Goal: Task Accomplishment & Management: Manage account settings

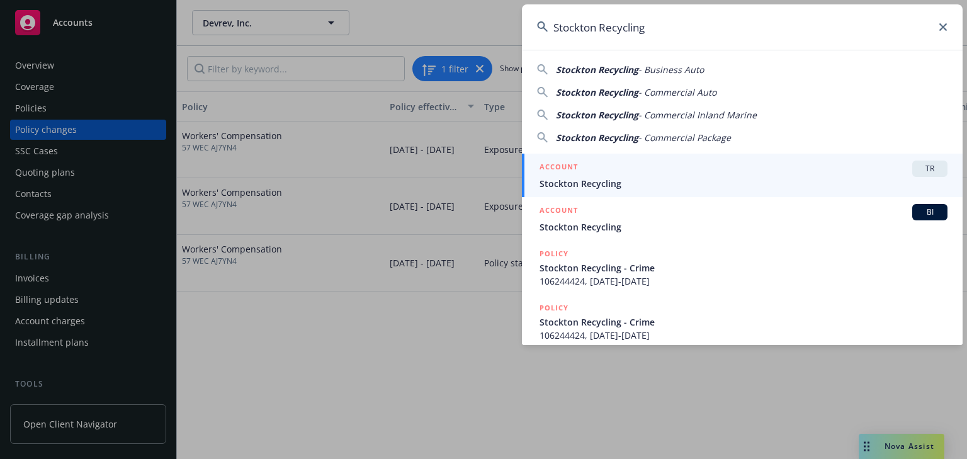
type input "Stockton Recycling"
drag, startPoint x: 587, startPoint y: 179, endPoint x: 590, endPoint y: 171, distance: 8.6
click at [587, 179] on span "Stockton Recycling" at bounding box center [743, 183] width 408 height 13
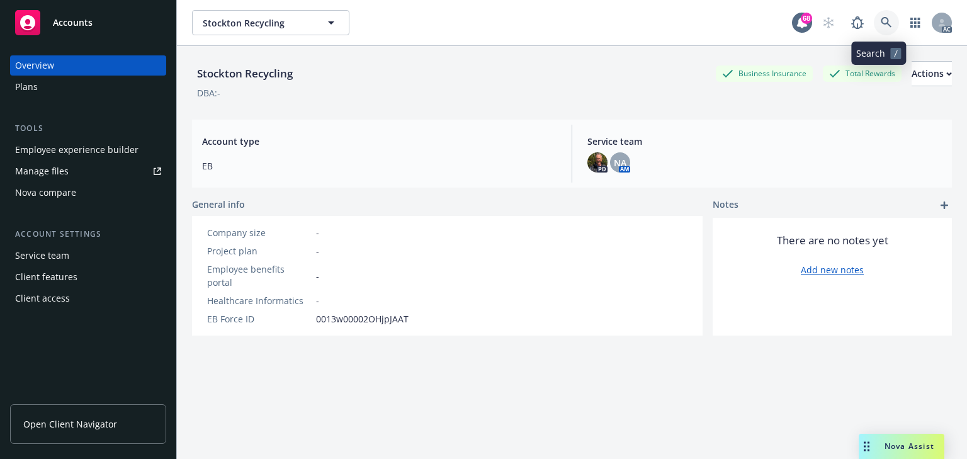
click at [881, 20] on icon at bounding box center [886, 22] width 11 height 11
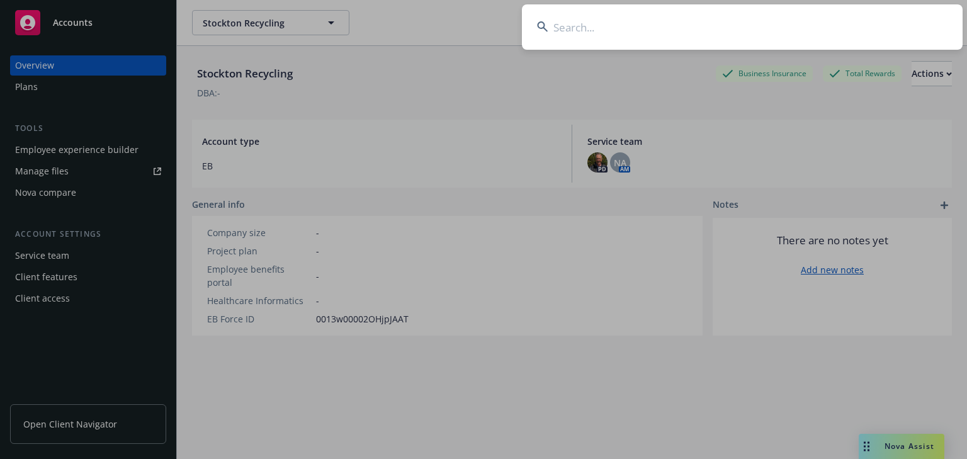
click at [666, 33] on input at bounding box center [742, 26] width 441 height 45
type input "Stockton Recycling"
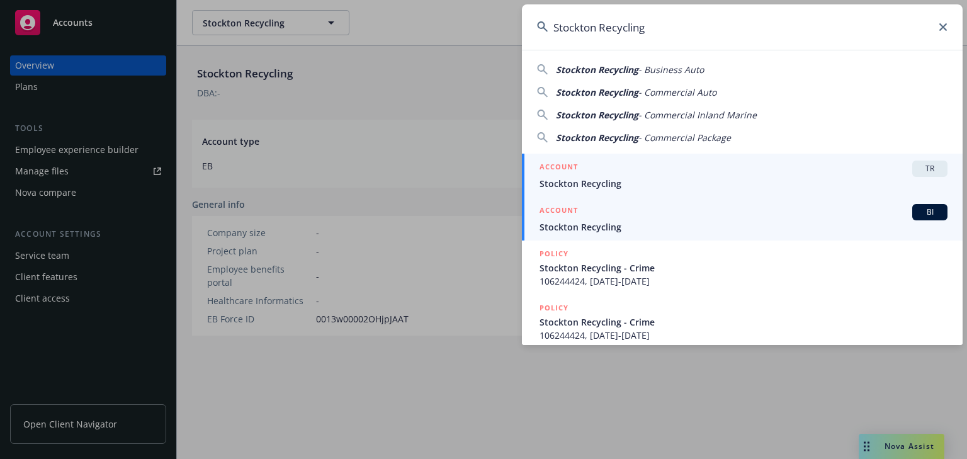
click at [597, 227] on span "Stockton Recycling" at bounding box center [743, 226] width 408 height 13
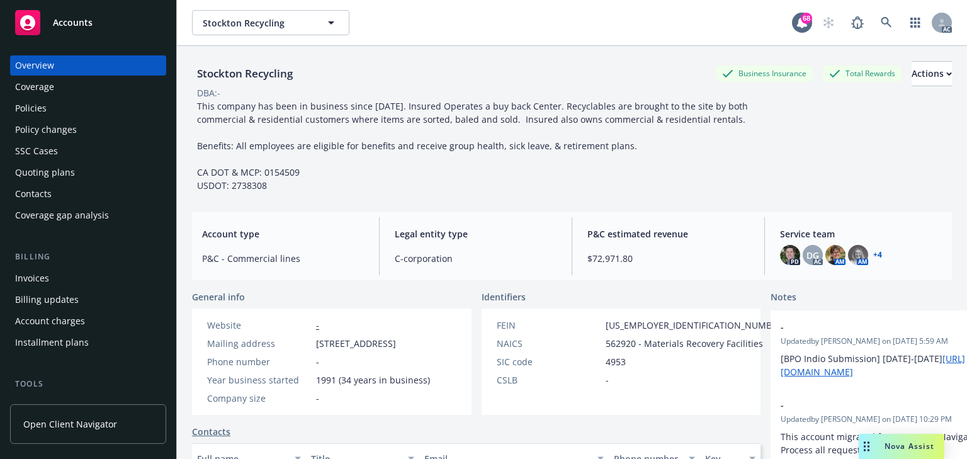
click at [60, 116] on div "Policies" at bounding box center [88, 108] width 146 height 20
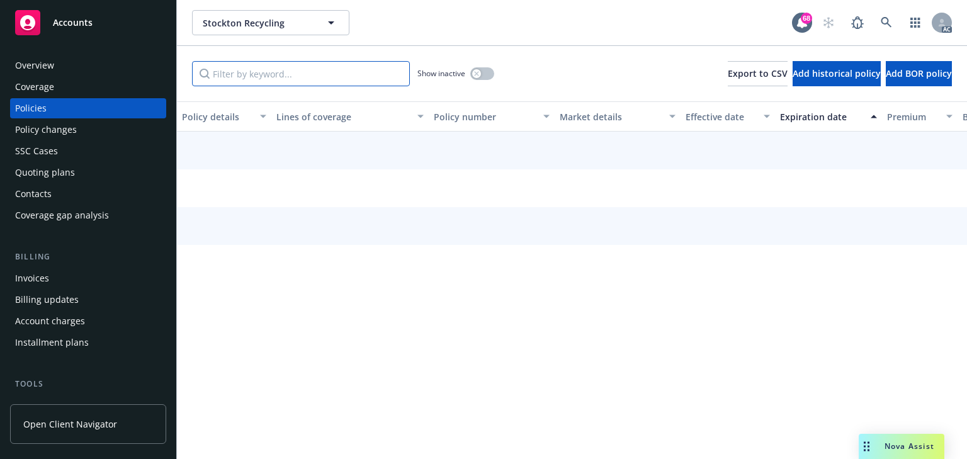
click at [281, 80] on input "Filter by keyword..." at bounding box center [301, 73] width 218 height 25
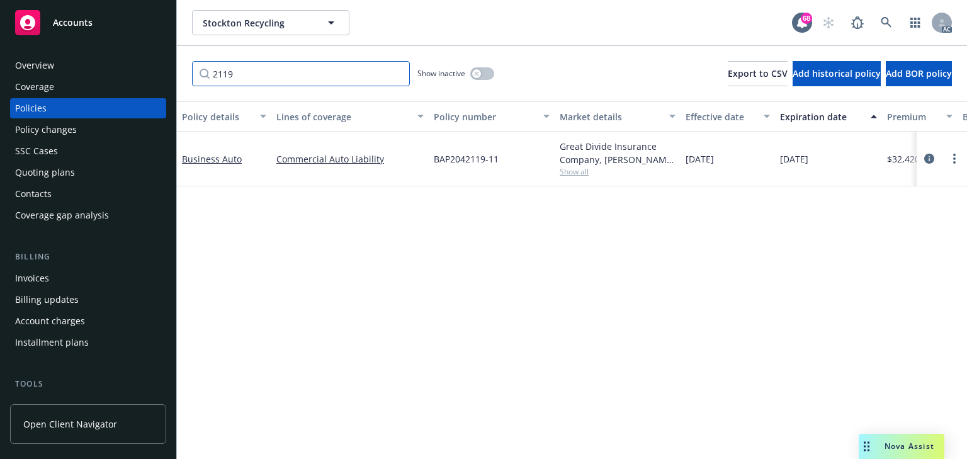
type input "2119"
click at [596, 291] on div "Policy details Lines of coverage Policy number Market details Effective date Ex…" at bounding box center [572, 280] width 790 height 358
click at [927, 154] on icon "circleInformation" at bounding box center [929, 159] width 10 height 10
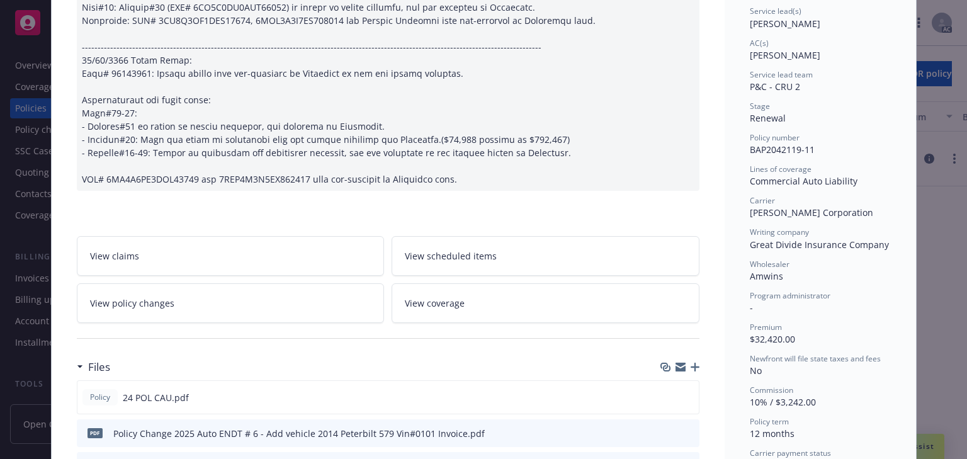
scroll to position [201, 0]
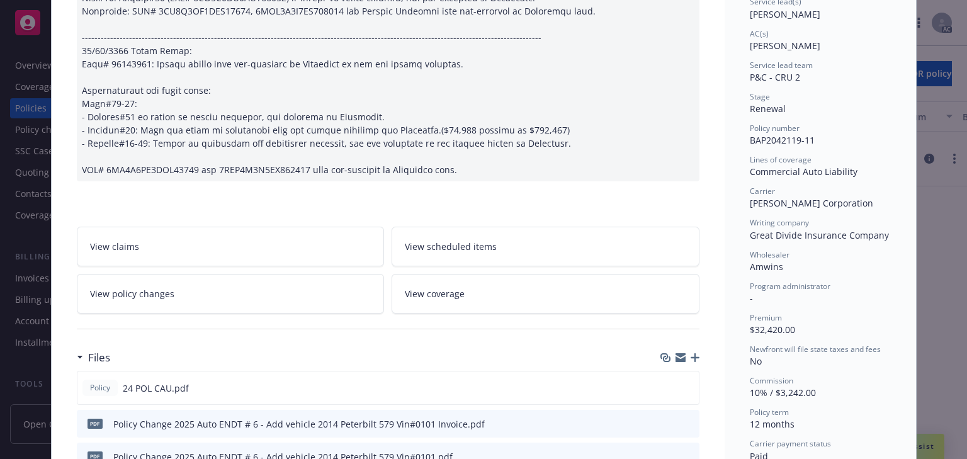
click at [194, 296] on link "View policy changes" at bounding box center [231, 294] width 308 height 40
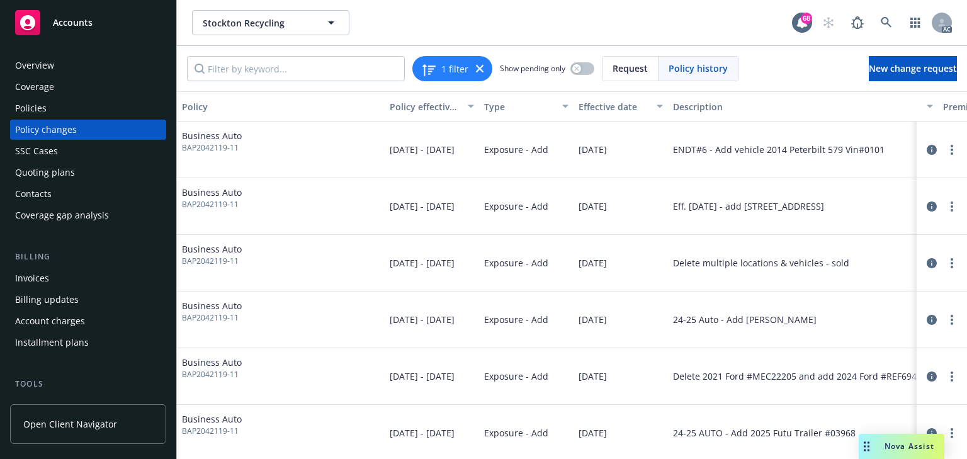
click at [795, 113] on button "Description" at bounding box center [803, 106] width 270 height 30
click at [927, 149] on icon "circleInformation" at bounding box center [932, 150] width 10 height 10
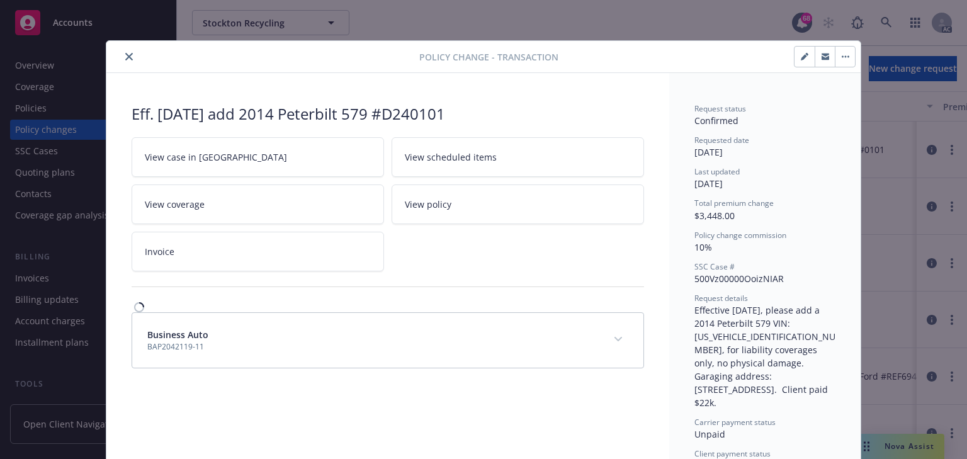
scroll to position [26, 0]
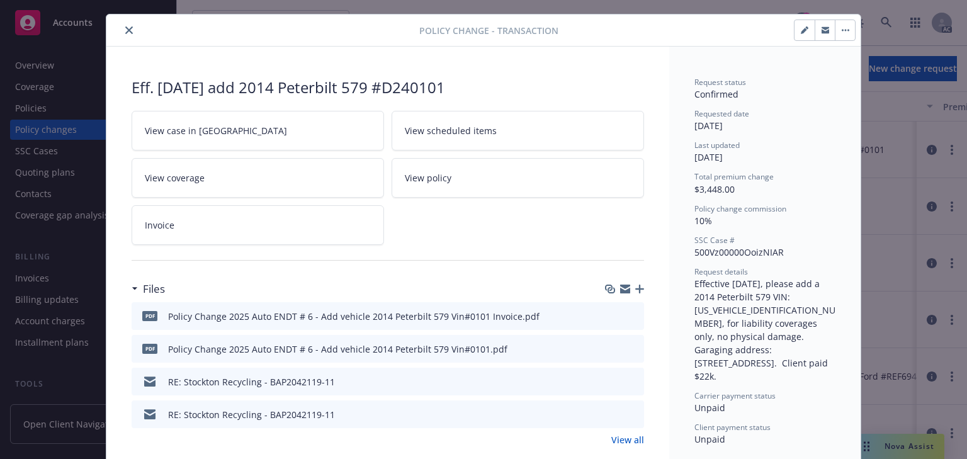
click at [125, 28] on icon "close" at bounding box center [129, 30] width 8 height 8
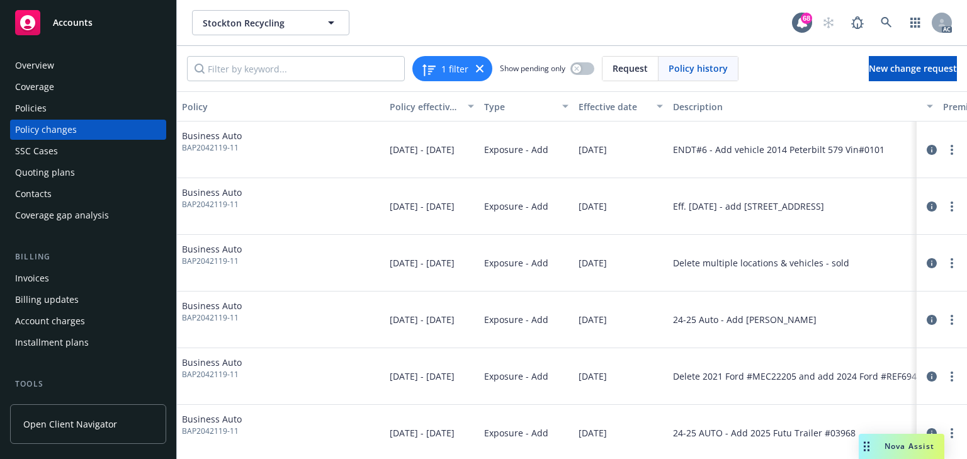
click at [55, 111] on div "Policies" at bounding box center [88, 108] width 146 height 20
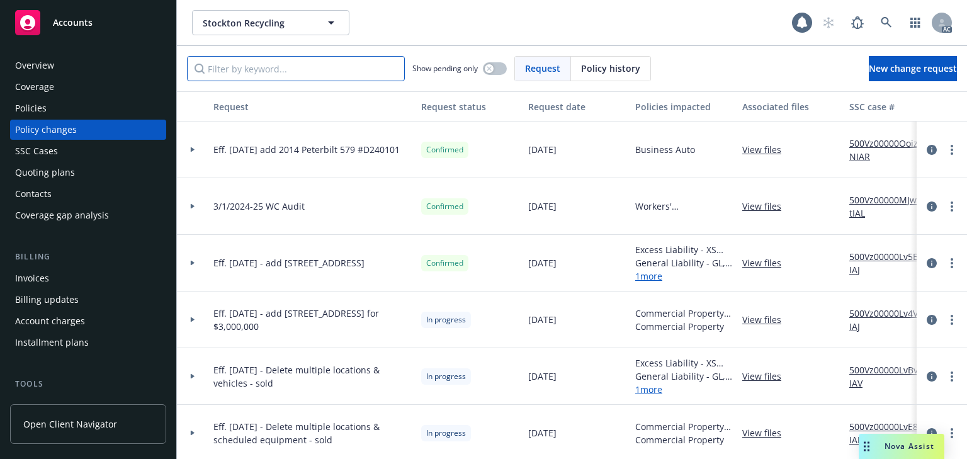
click at [305, 69] on input "Filter by keyword..." at bounding box center [296, 68] width 218 height 25
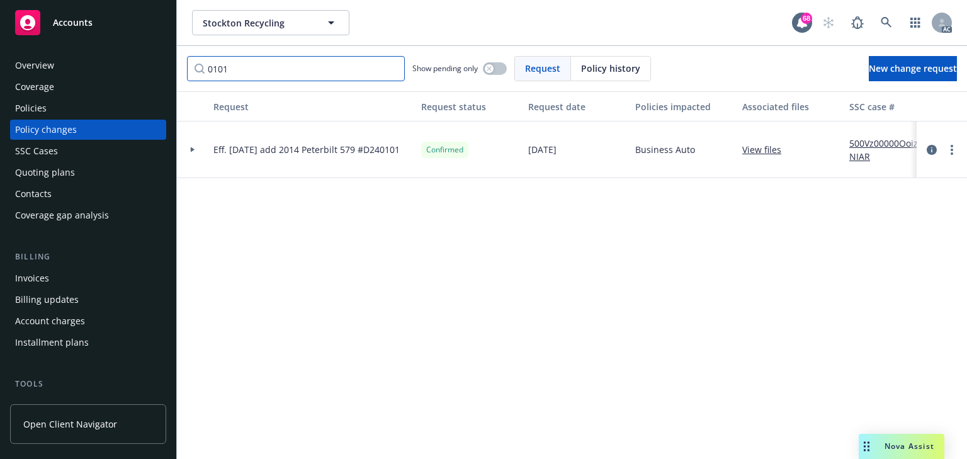
type input "0101"
click at [777, 151] on link "View files" at bounding box center [766, 149] width 49 height 13
click at [193, 152] on div at bounding box center [192, 149] width 31 height 57
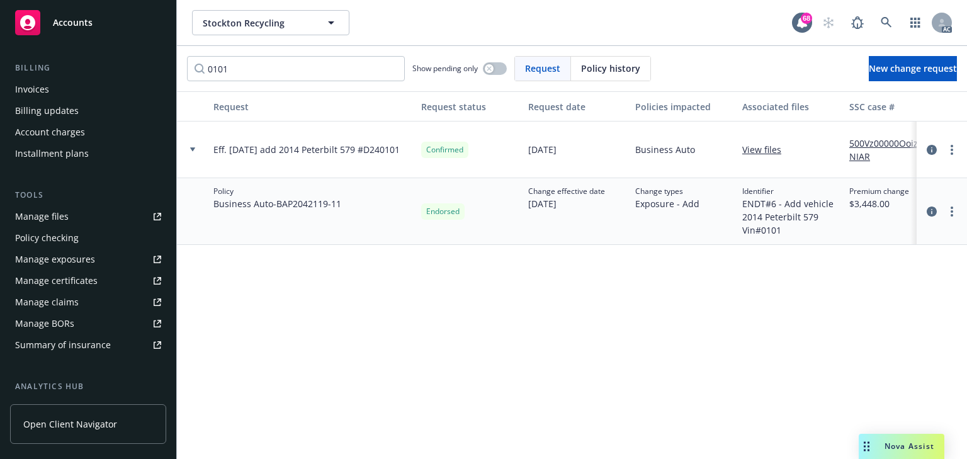
scroll to position [201, 0]
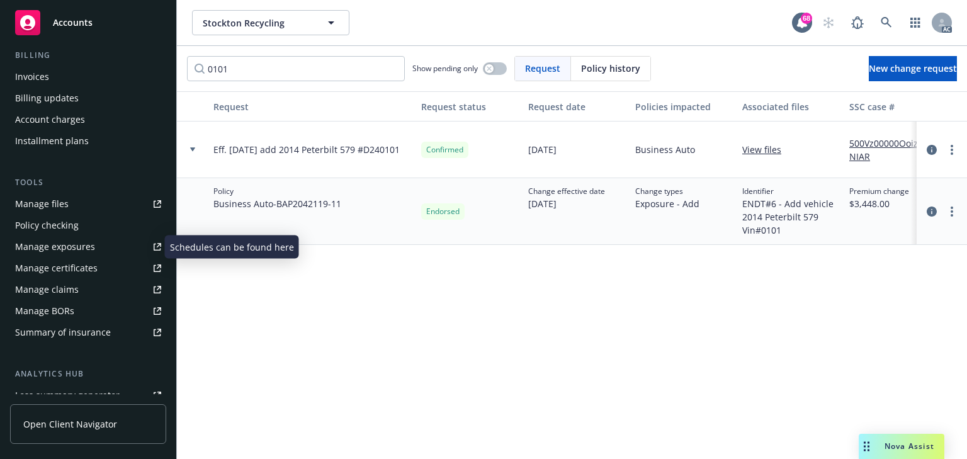
click at [95, 243] on link "Manage exposures" at bounding box center [88, 247] width 156 height 20
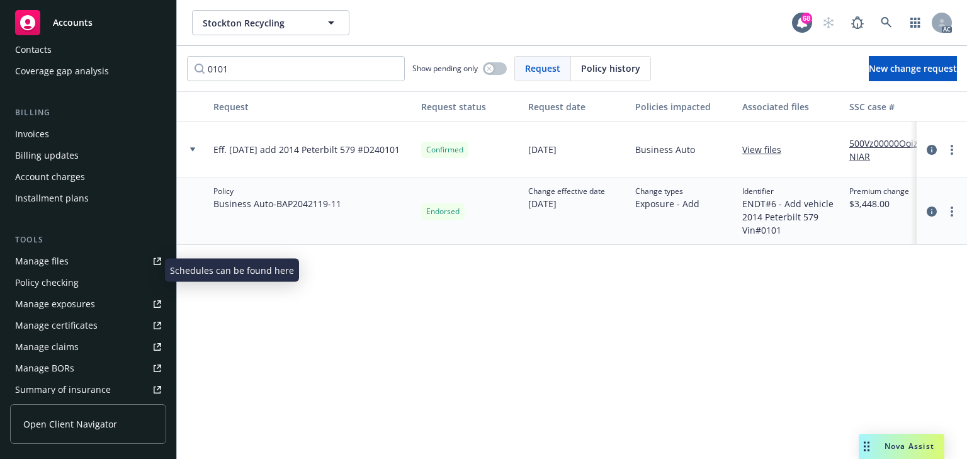
scroll to position [0, 0]
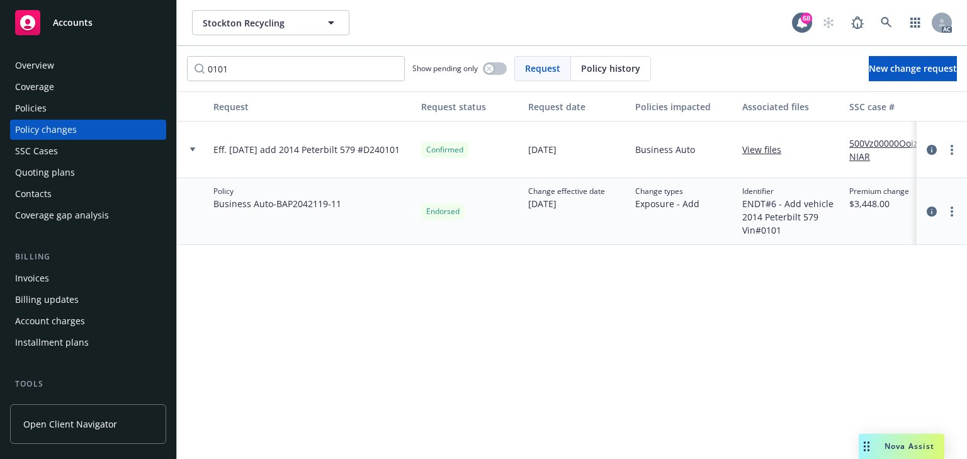
click at [50, 110] on div "Policies" at bounding box center [88, 108] width 146 height 20
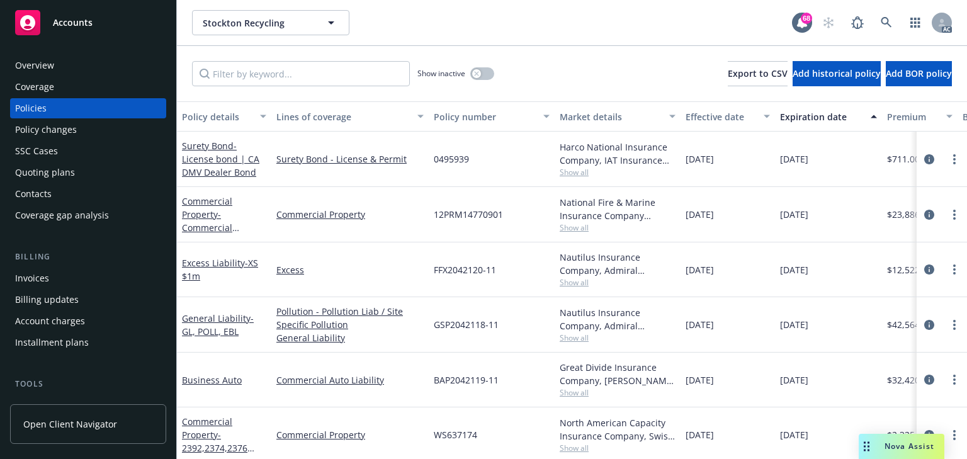
click at [37, 285] on div "Invoices" at bounding box center [32, 278] width 34 height 20
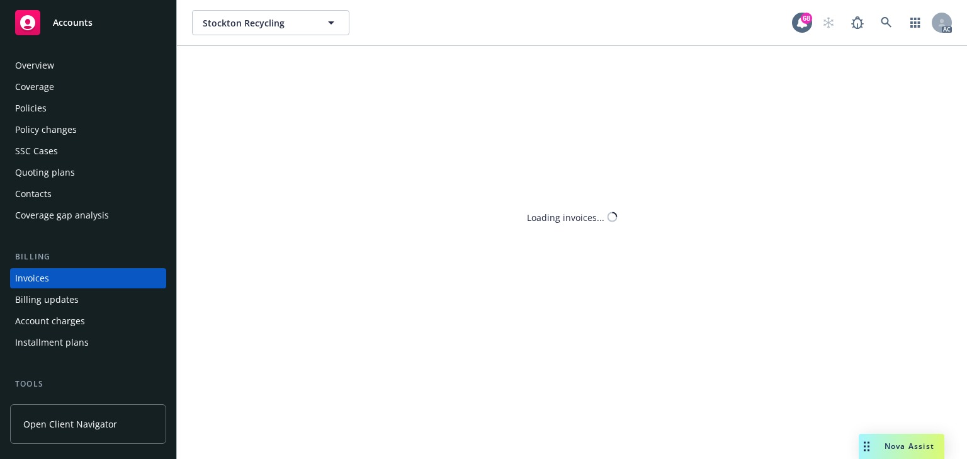
scroll to position [28, 0]
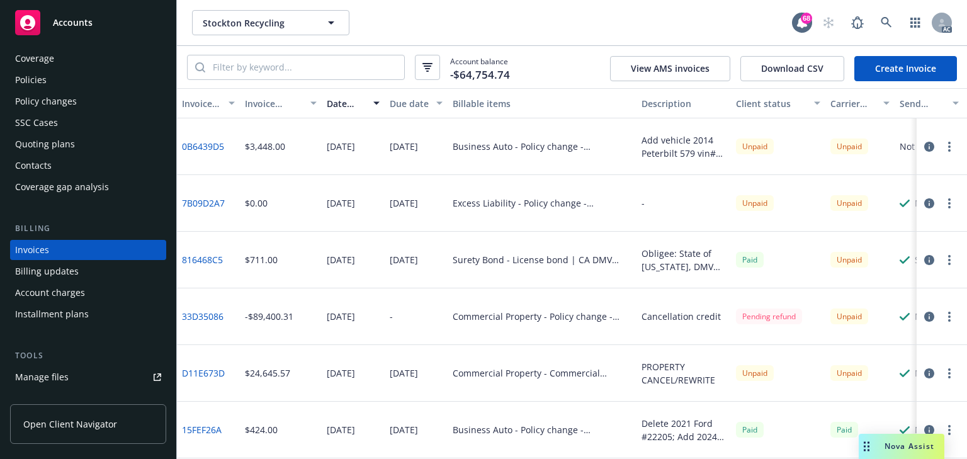
click at [924, 142] on icon "button" at bounding box center [929, 147] width 10 height 10
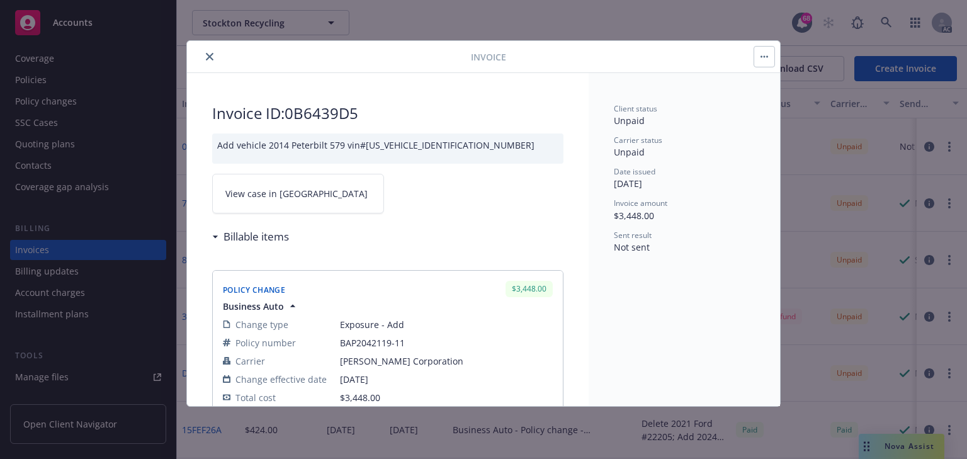
click at [596, 302] on div "Client status Unpaid Carrier status Unpaid Date issued 09/25/2025 Invoice amoun…" at bounding box center [684, 239] width 191 height 333
click at [312, 196] on link "View case in SSC" at bounding box center [298, 194] width 172 height 40
click at [204, 58] on button "close" at bounding box center [209, 56] width 15 height 15
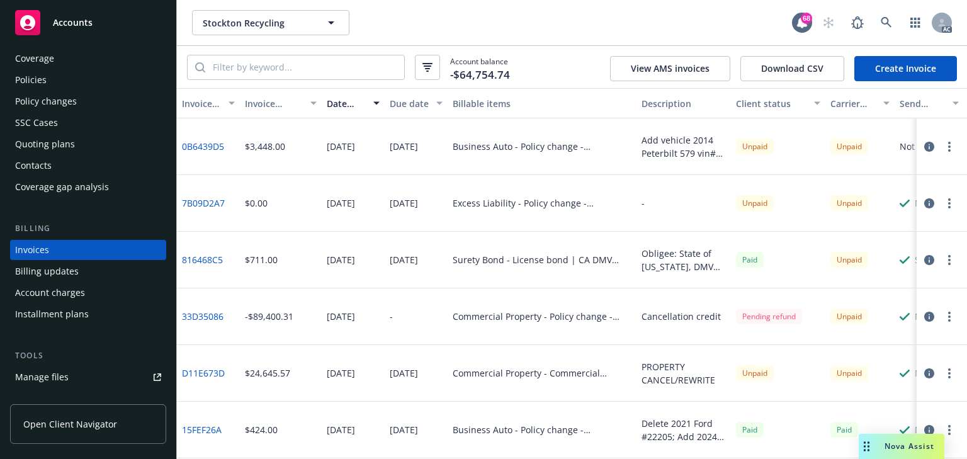
drag, startPoint x: 76, startPoint y: 88, endPoint x: 68, endPoint y: 88, distance: 8.2
click at [76, 88] on div "Policies" at bounding box center [88, 80] width 146 height 20
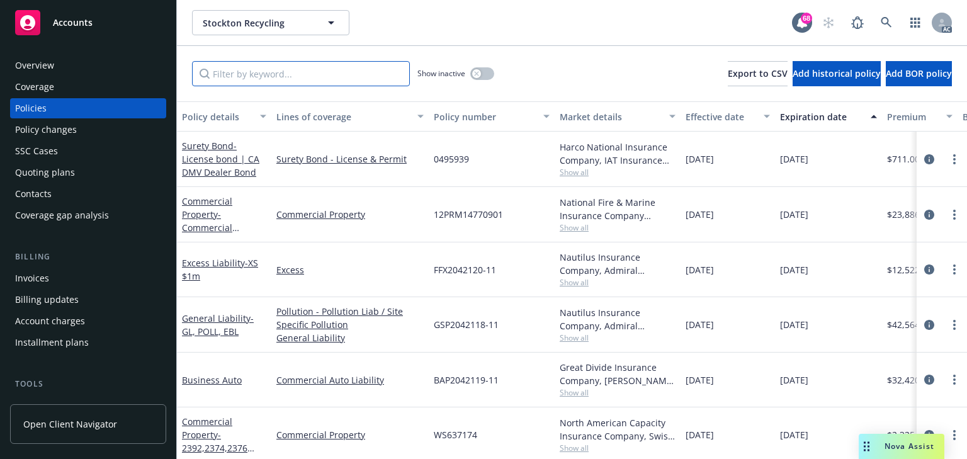
click at [252, 72] on input "Filter by keyword..." at bounding box center [301, 73] width 218 height 25
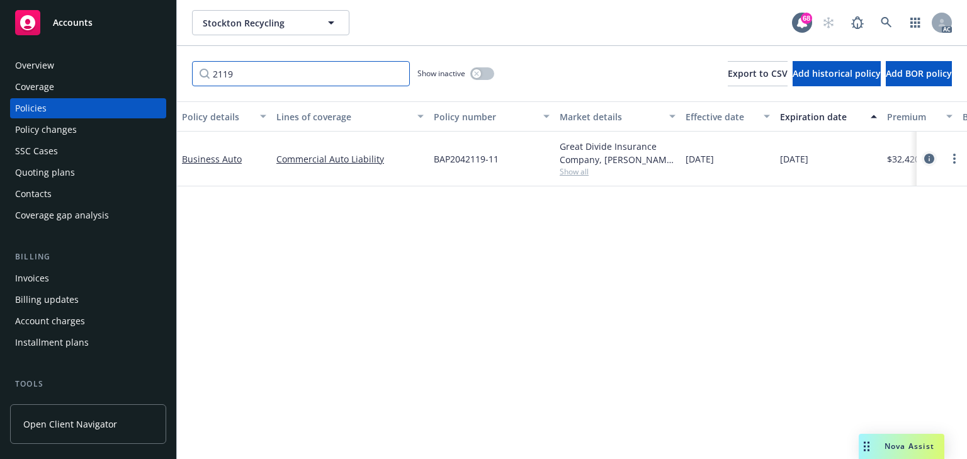
type input "2119"
click at [927, 161] on icon "circleInformation" at bounding box center [929, 159] width 10 height 10
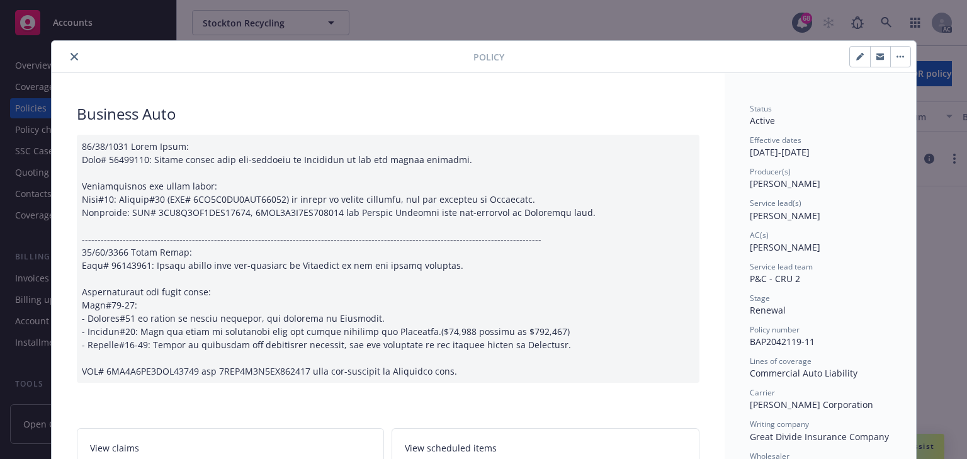
scroll to position [38, 0]
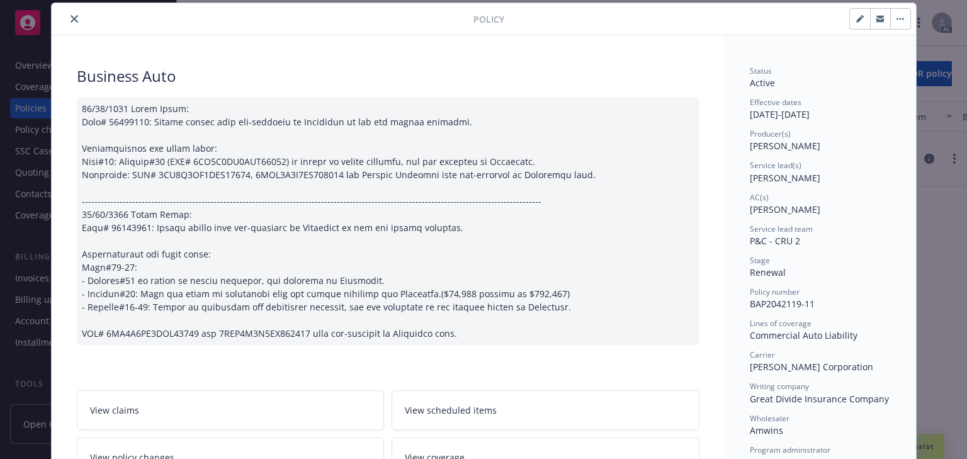
click at [750, 181] on span "Eileen Massa" at bounding box center [785, 178] width 71 height 12
copy span "Eileen"
click at [71, 18] on icon "close" at bounding box center [75, 19] width 8 height 8
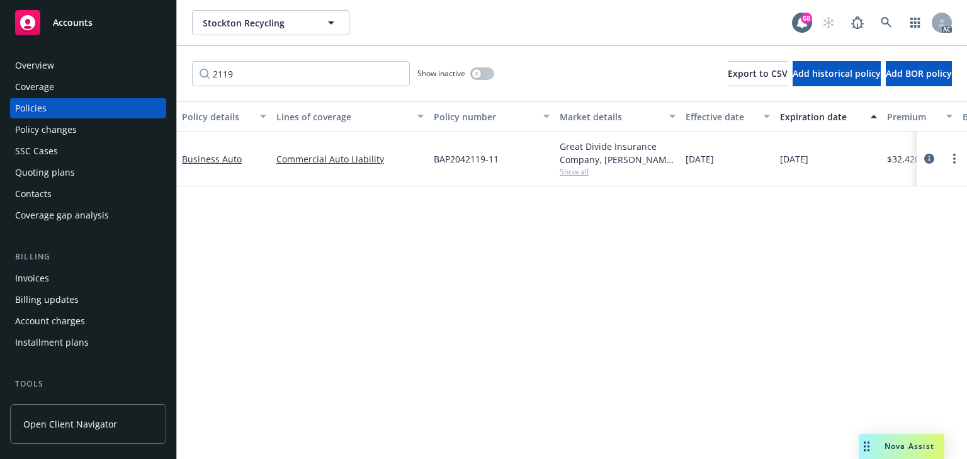
click at [28, 280] on div "Invoices" at bounding box center [32, 278] width 34 height 20
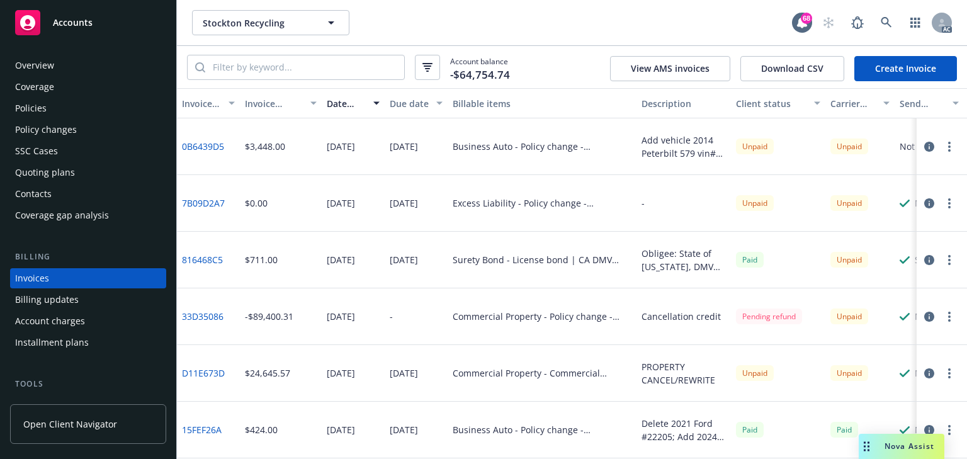
scroll to position [28, 0]
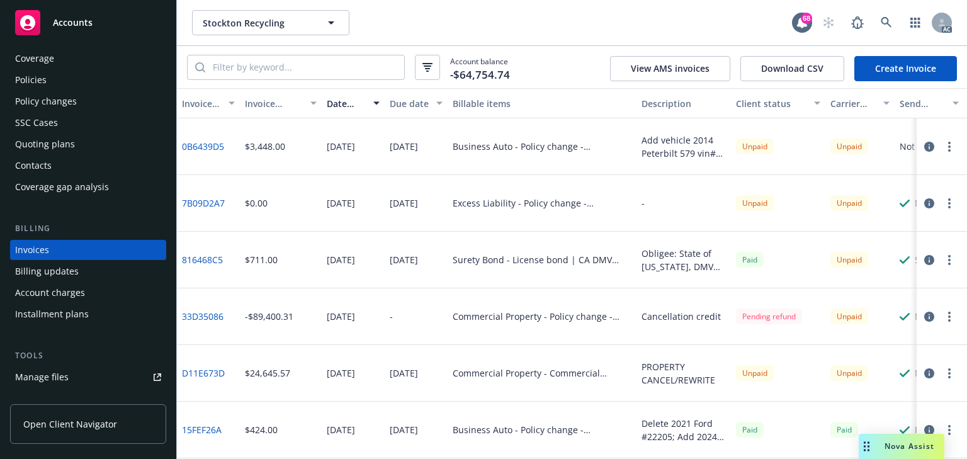
click at [73, 101] on div "Policy changes" at bounding box center [46, 101] width 62 height 20
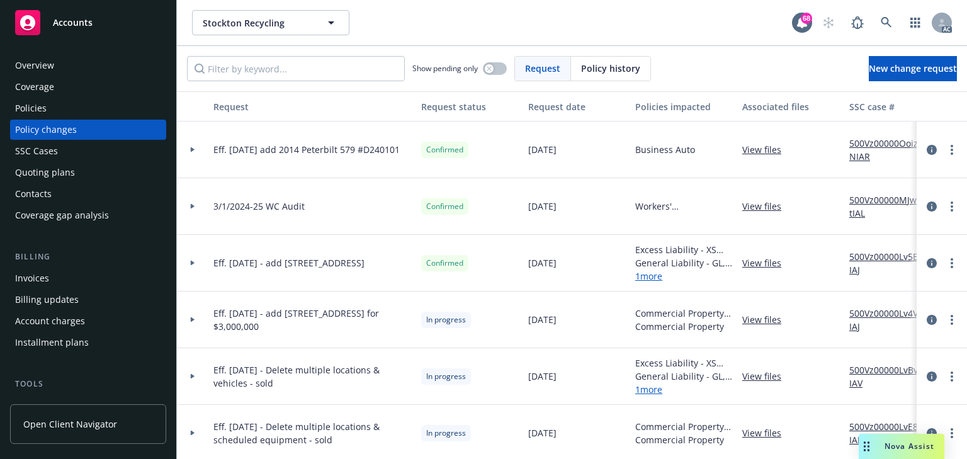
click at [192, 149] on icon at bounding box center [193, 149] width 4 height 5
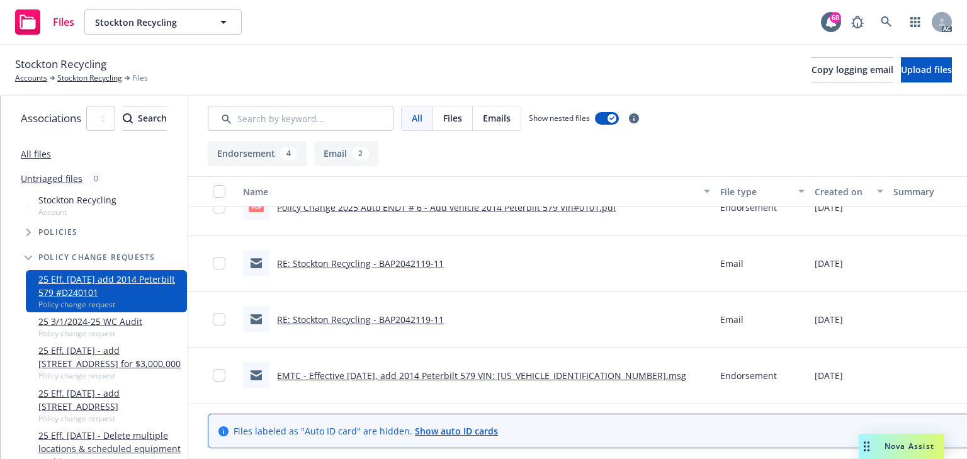
scroll to position [145, 0]
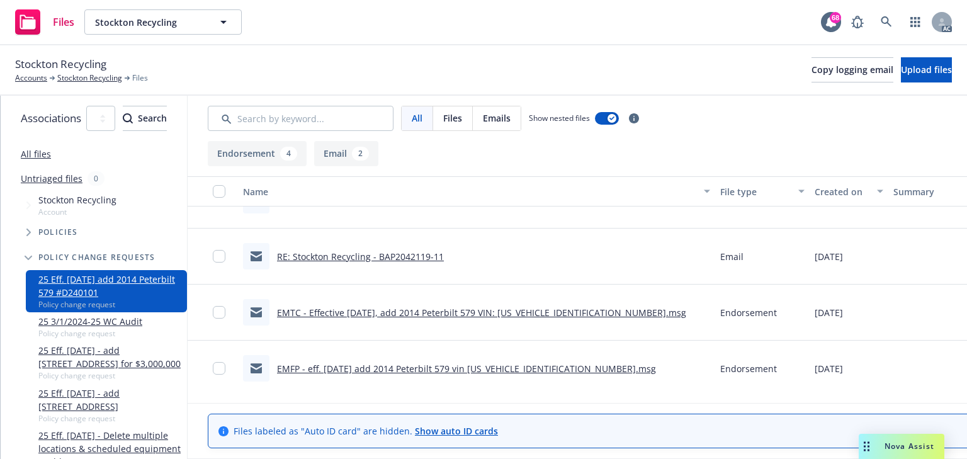
click at [413, 370] on link "EMFP - eff. [DATE] add 2014 Peterbilt 579 vin [US_VEHICLE_IDENTIFICATION_NUMBER…" at bounding box center [466, 369] width 379 height 12
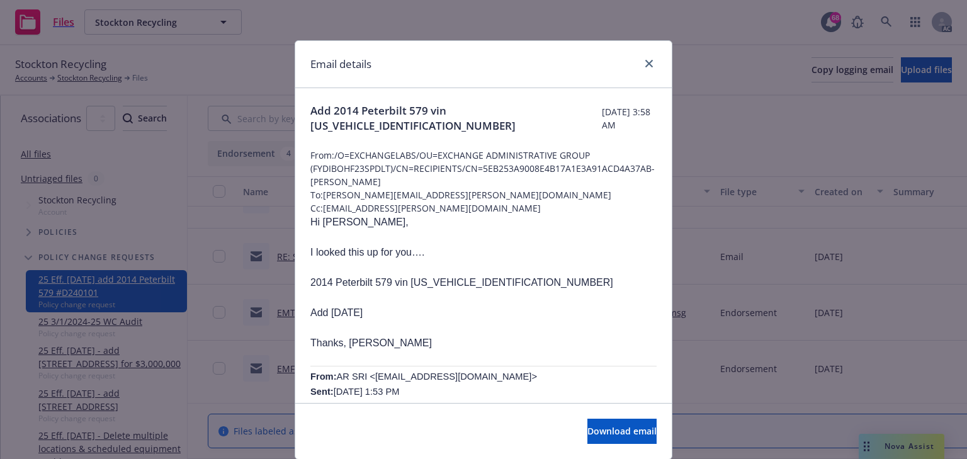
click at [463, 322] on p at bounding box center [483, 327] width 346 height 15
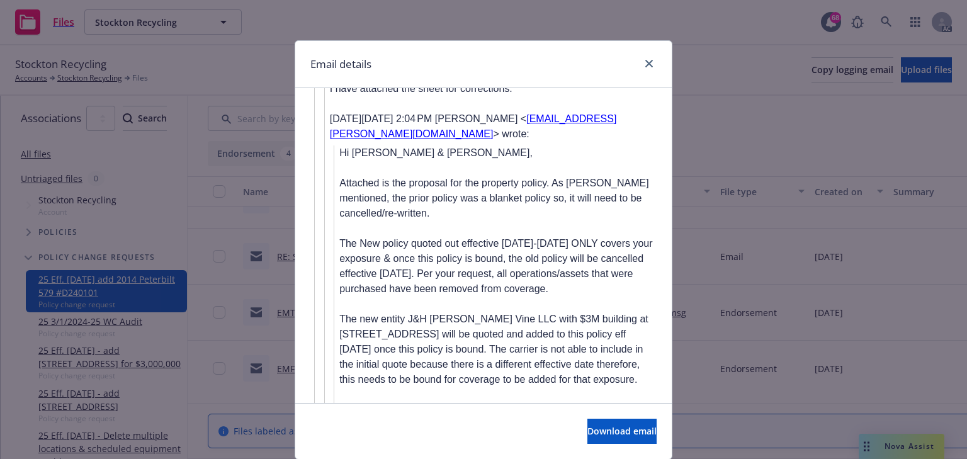
scroll to position [1914, 0]
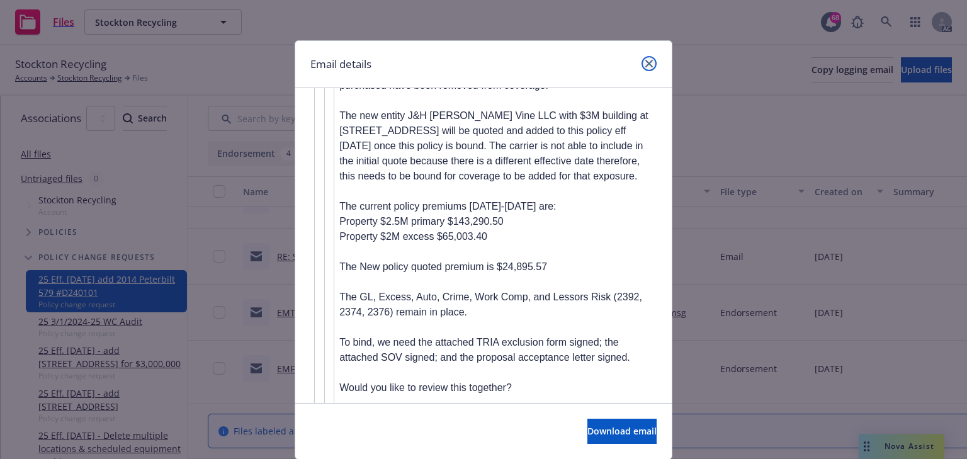
click at [645, 62] on icon "close" at bounding box center [649, 64] width 8 height 8
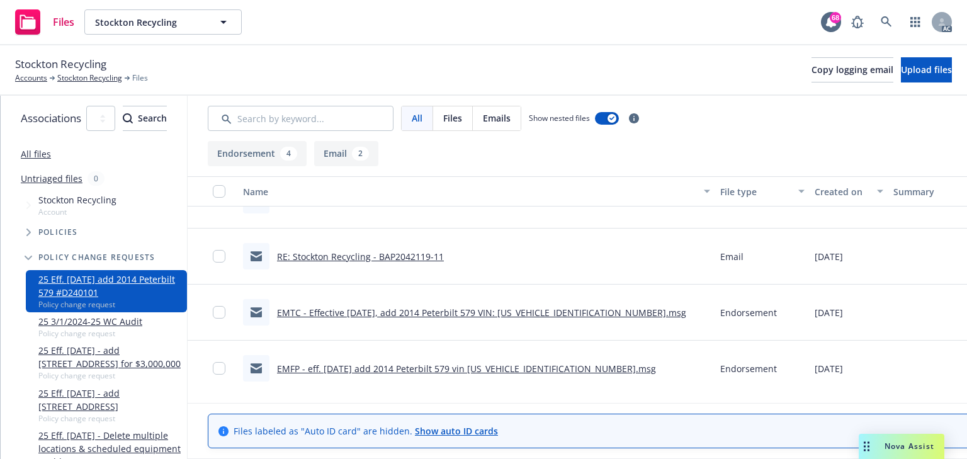
click at [436, 315] on link "EMTC - Effective [DATE], add 2014 Peterbilt 579 VIN: [US_VEHICLE_IDENTIFICATION…" at bounding box center [481, 313] width 409 height 12
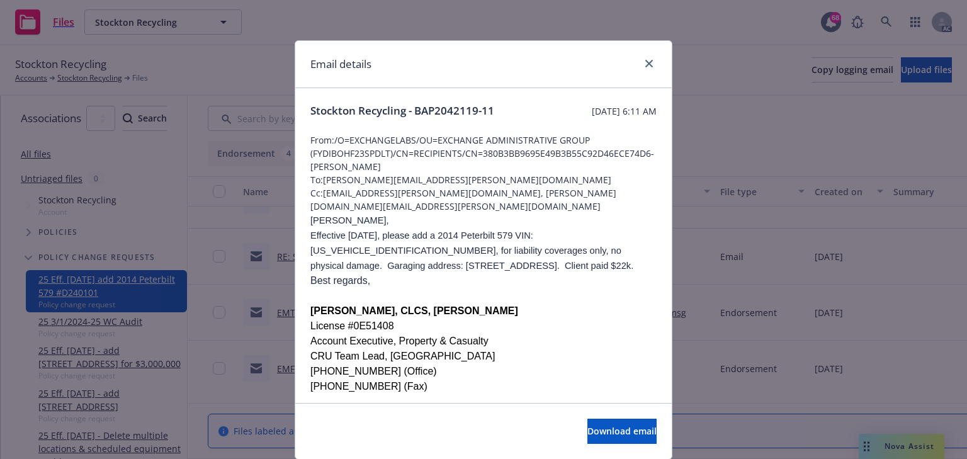
click at [435, 230] on span "Effective [DATE], please add a 2014 Peterbilt 579 VIN: [US_VEHICLE_IDENTIFICATI…" at bounding box center [471, 250] width 323 height 40
drag, startPoint x: 519, startPoint y: 220, endPoint x: 599, endPoint y: 220, distance: 79.9
click at [599, 230] on span "Effective [DATE], please add a 2014 Peterbilt 579 VIN: [US_VEHICLE_IDENTIFICATI…" at bounding box center [471, 250] width 323 height 40
copy span "[US_VEHICLE_IDENTIFICATION_NUMBER]"
click at [451, 254] on p "Effective [DATE], please add a 2014 Peterbilt 579 VIN: [US_VEHICLE_IDENTIFICATI…" at bounding box center [483, 250] width 346 height 45
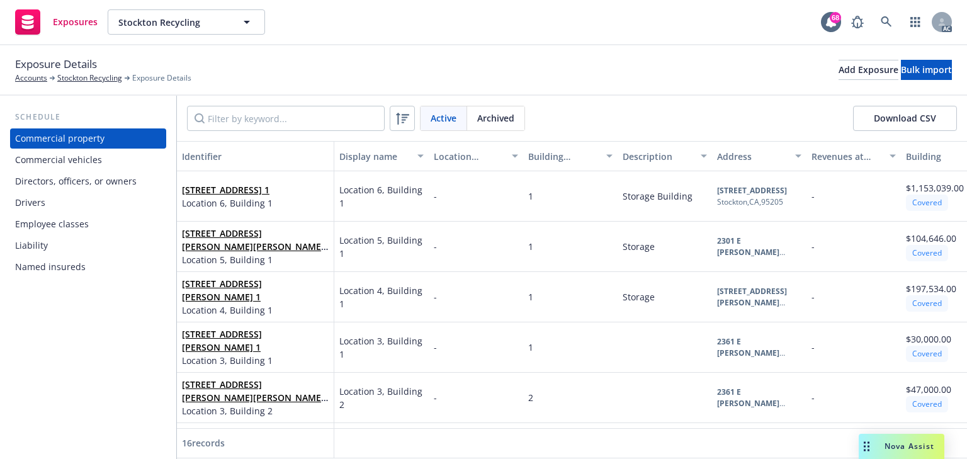
click at [76, 160] on div "Commercial vehicles" at bounding box center [58, 160] width 87 height 20
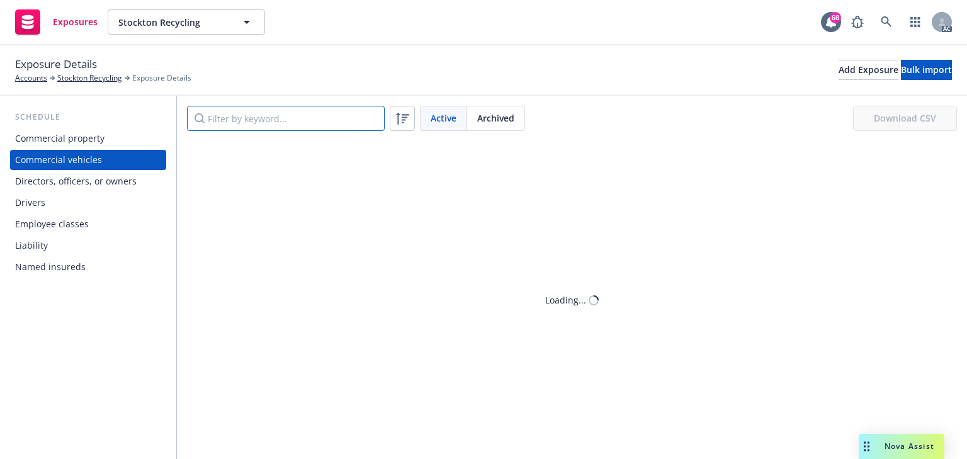
click at [290, 128] on input "Filter by keyword..." at bounding box center [286, 118] width 198 height 25
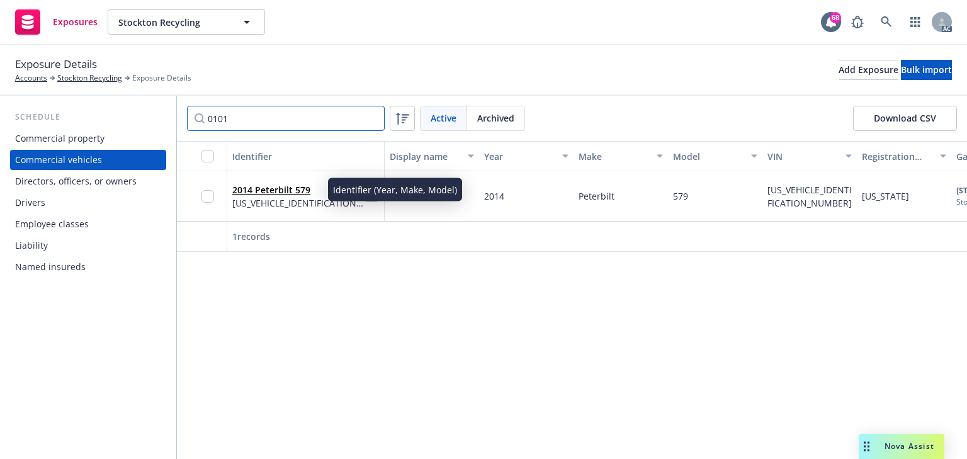
type input "0101"
click at [263, 189] on link "2014 Peterbilt 579" at bounding box center [271, 190] width 78 height 12
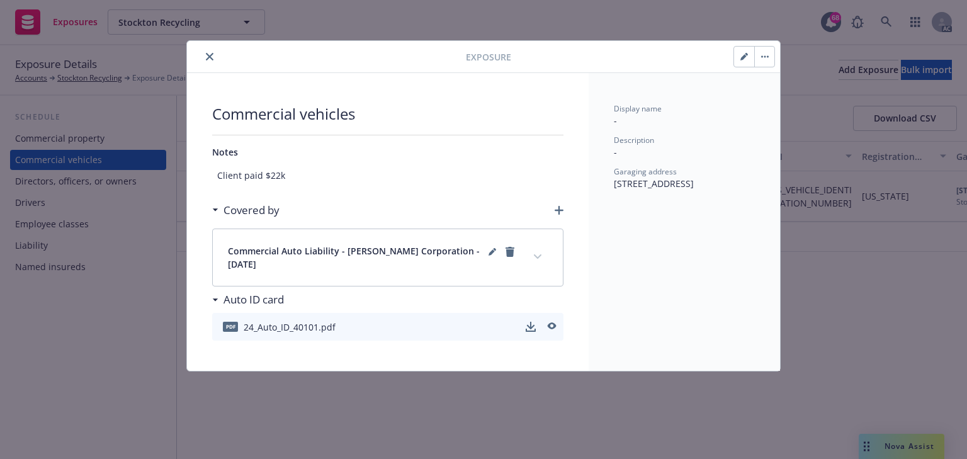
click at [748, 63] on button "button" at bounding box center [744, 57] width 20 height 20
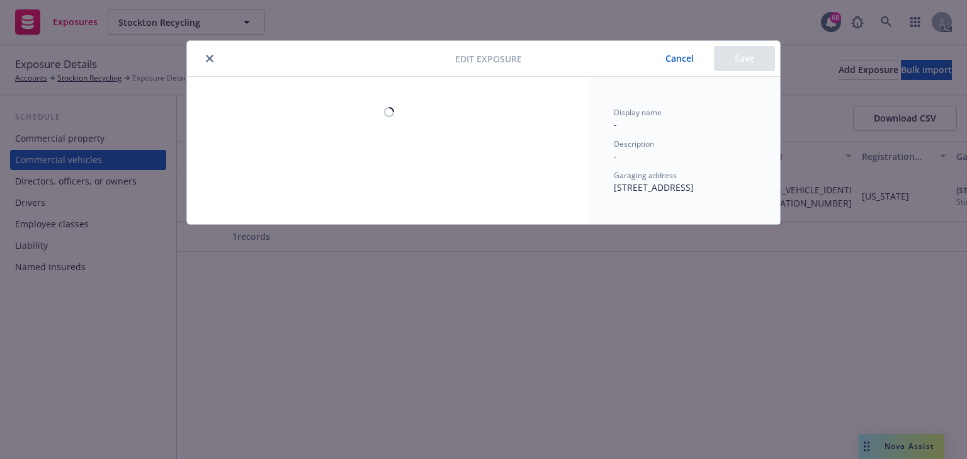
select select "CA"
select select "EXTRA_HEAVY_TRUCK"
select select "COMMERCIAL"
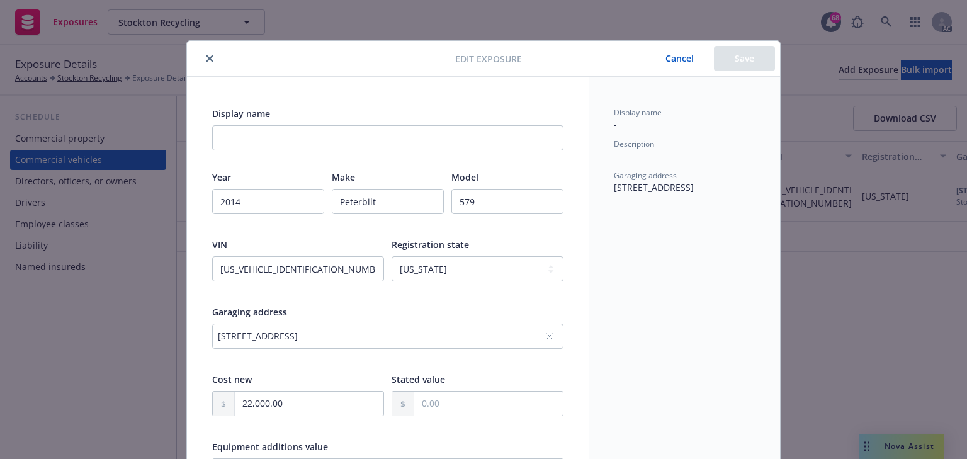
click at [507, 90] on div "Display name Year 2014 Make Peterbilt Model 579 VIN 1XPBD49X5ED240101 Registrat…" at bounding box center [388, 445] width 402 height 737
click at [615, 291] on div "Display name - Description - Garaging address 1533 Waterloo Road Stockton, CA 9…" at bounding box center [684, 445] width 191 height 737
type textarea "x"
click at [663, 308] on div "Display name - Description - Garaging address 1533 Waterloo Road Stockton, CA 9…" at bounding box center [684, 445] width 191 height 737
click at [687, 68] on button "Cancel" at bounding box center [679, 58] width 69 height 25
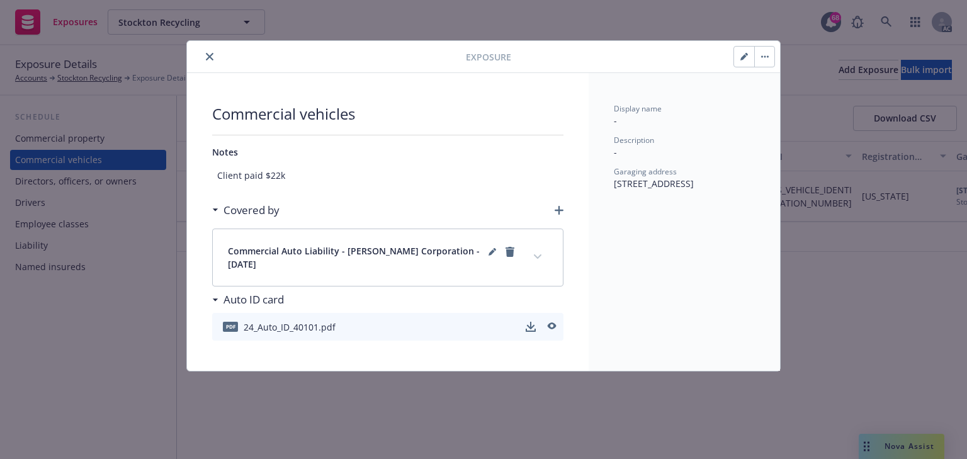
click at [535, 253] on button "expand content" at bounding box center [538, 257] width 20 height 20
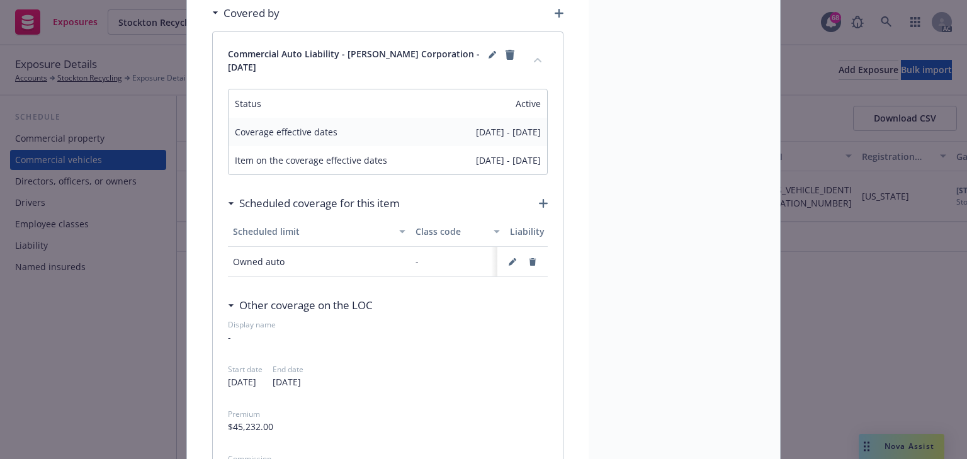
scroll to position [201, 0]
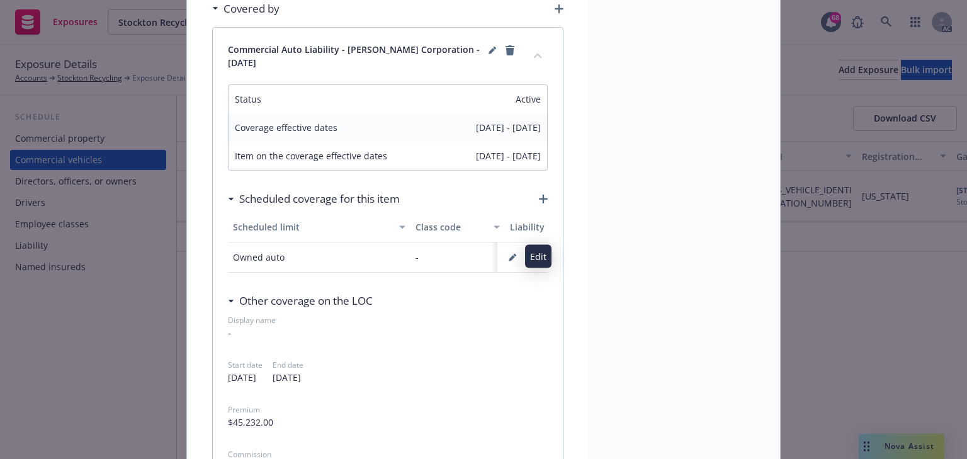
click at [509, 257] on icon "button" at bounding box center [512, 258] width 6 height 6
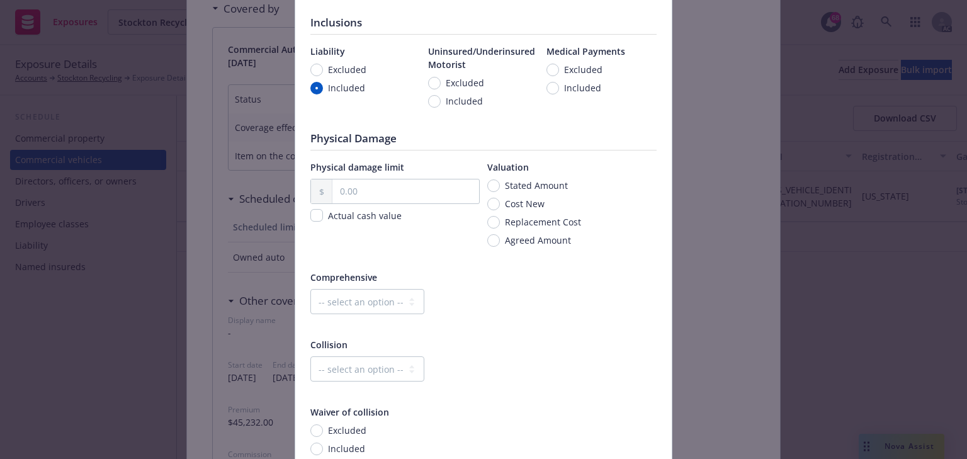
scroll to position [341, 0]
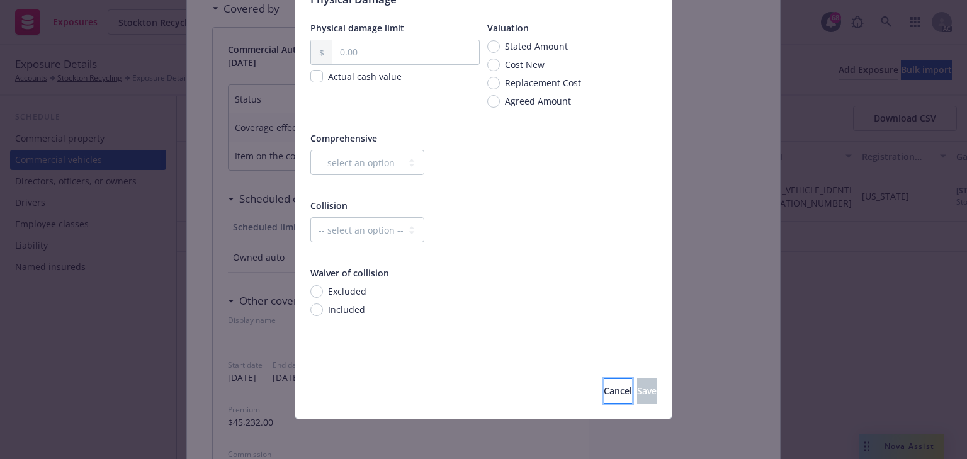
click at [604, 395] on span "Cancel" at bounding box center [618, 391] width 28 height 12
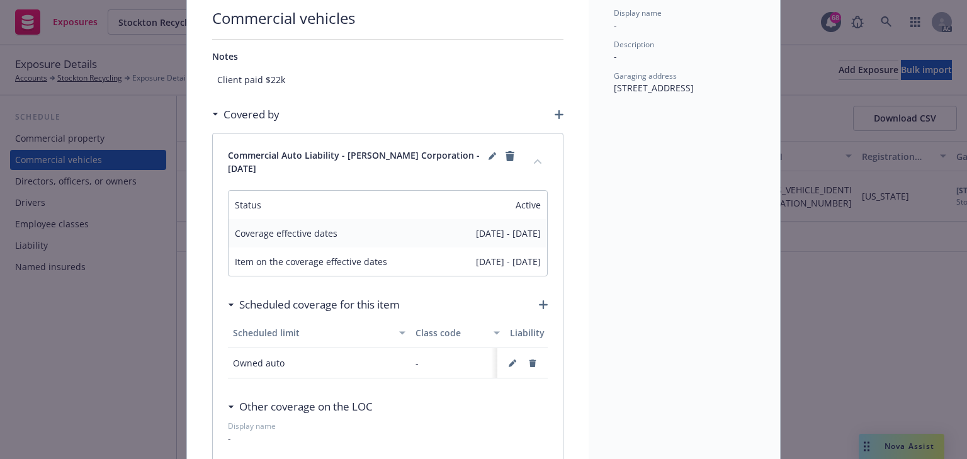
scroll to position [0, 0]
